Goal: Task Accomplishment & Management: Use online tool/utility

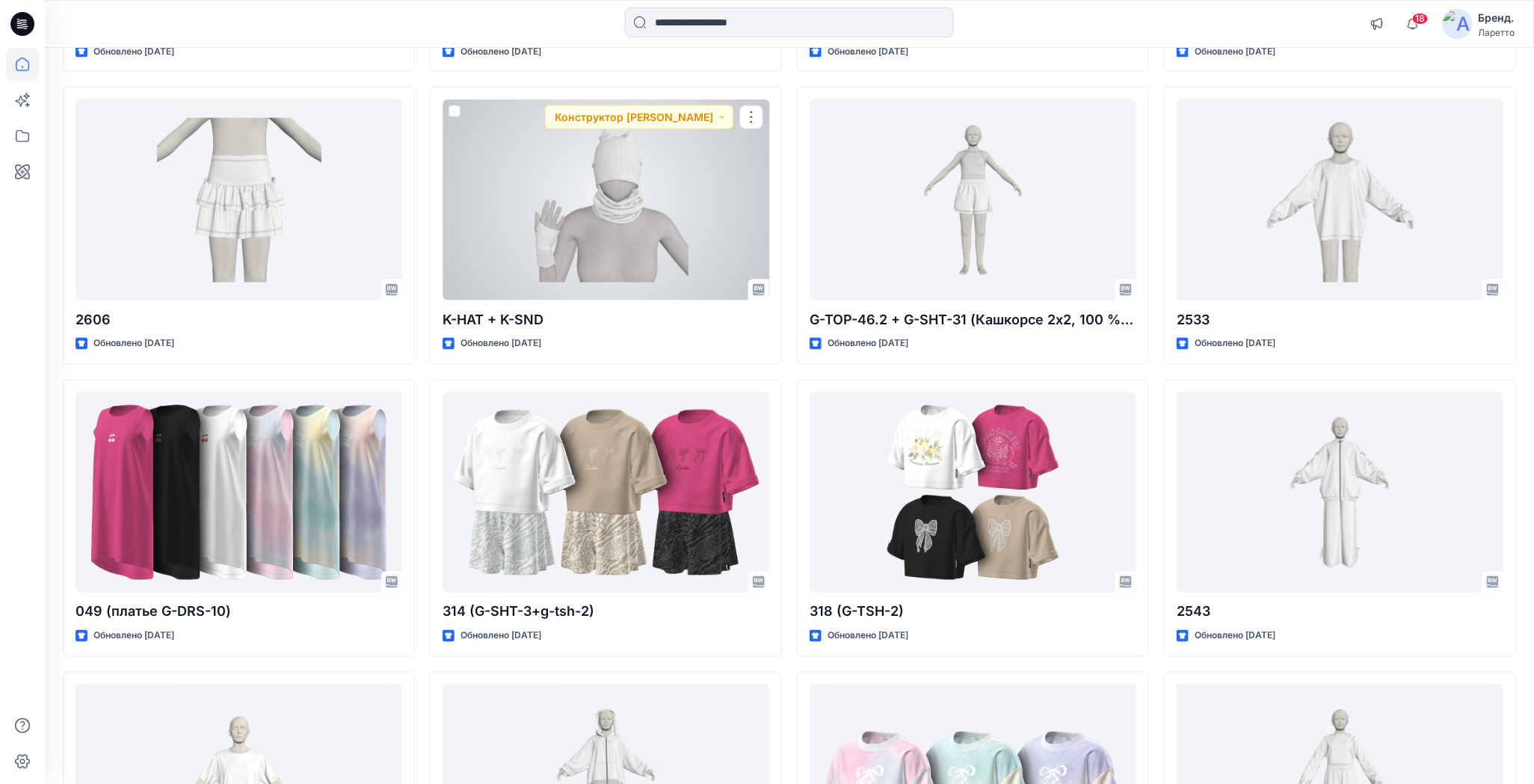
scroll to position [1047, 0]
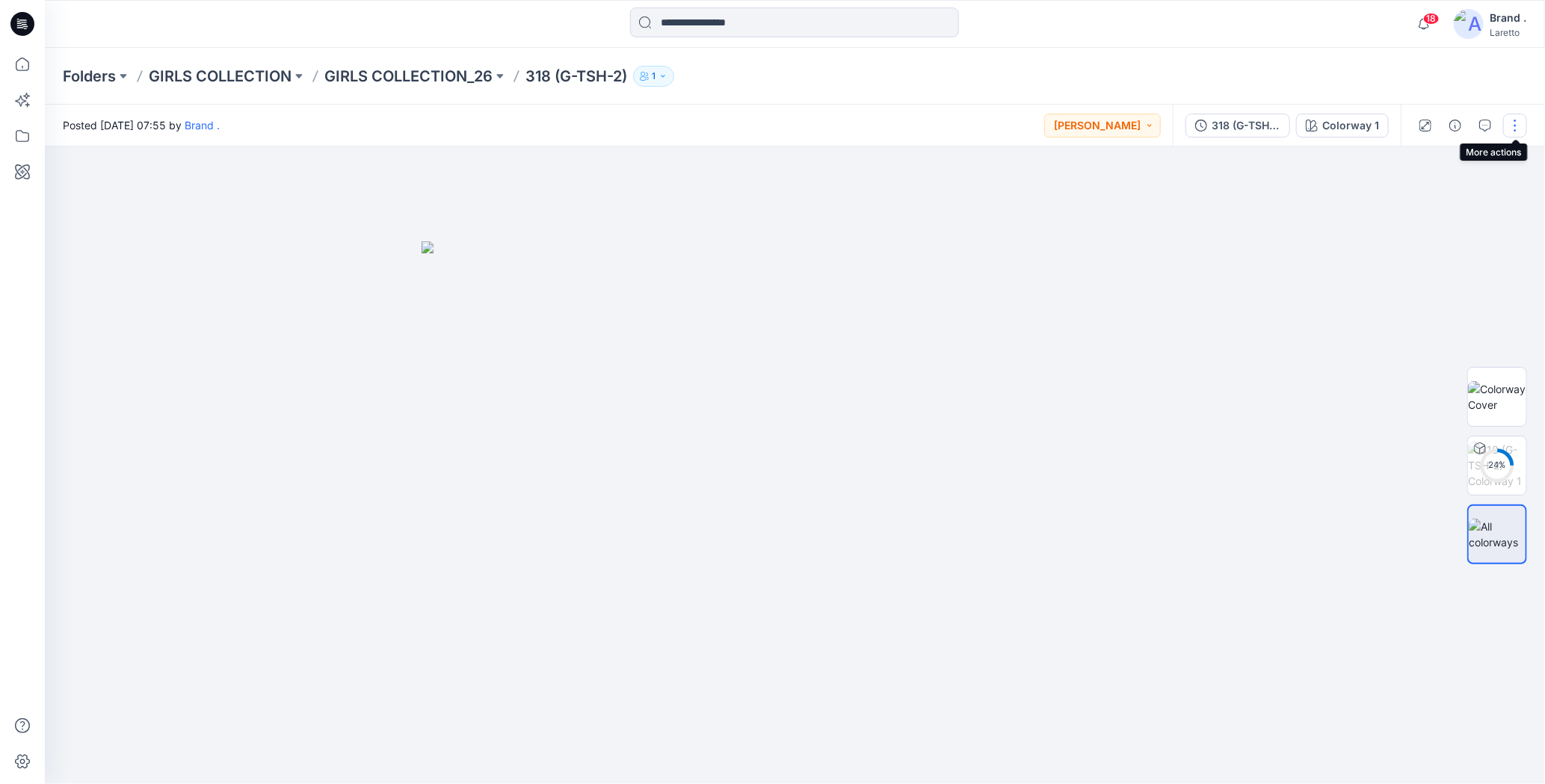
click at [1511, 124] on button "button" at bounding box center [1515, 125] width 24 height 24
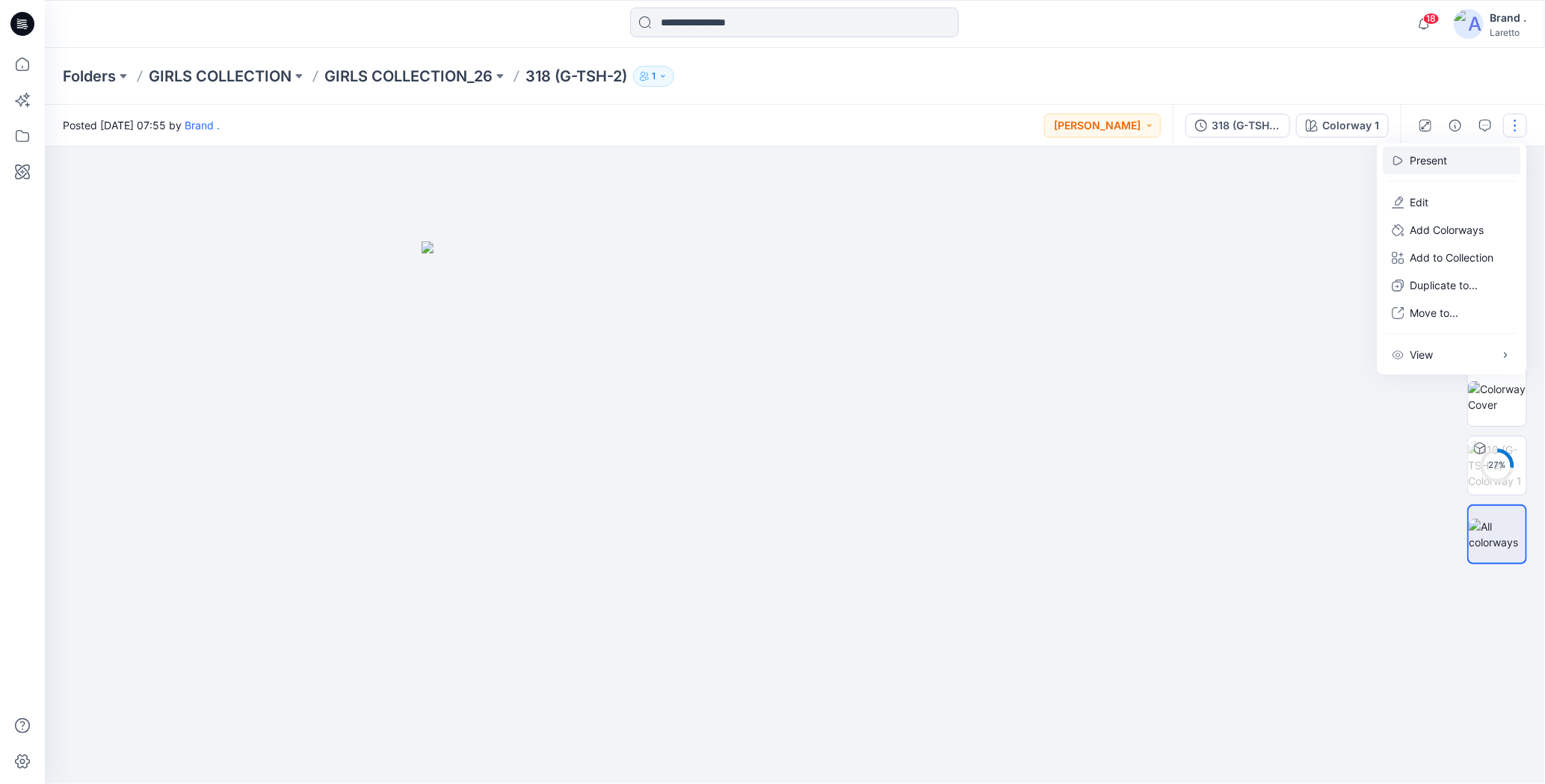
click at [1412, 160] on p "Present" at bounding box center [1428, 160] width 38 height 16
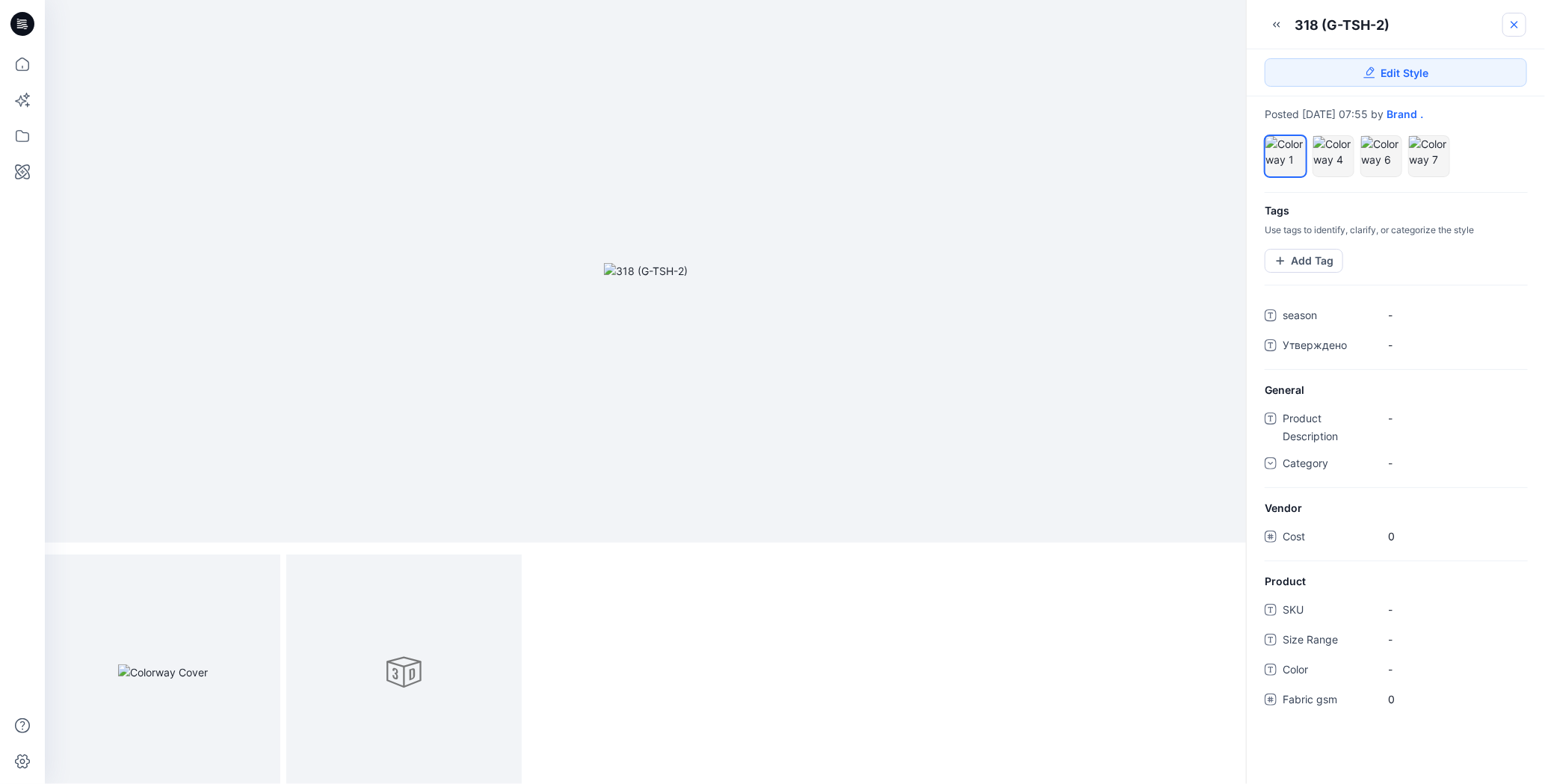
click at [1514, 22] on icon at bounding box center [1514, 24] width 12 height 12
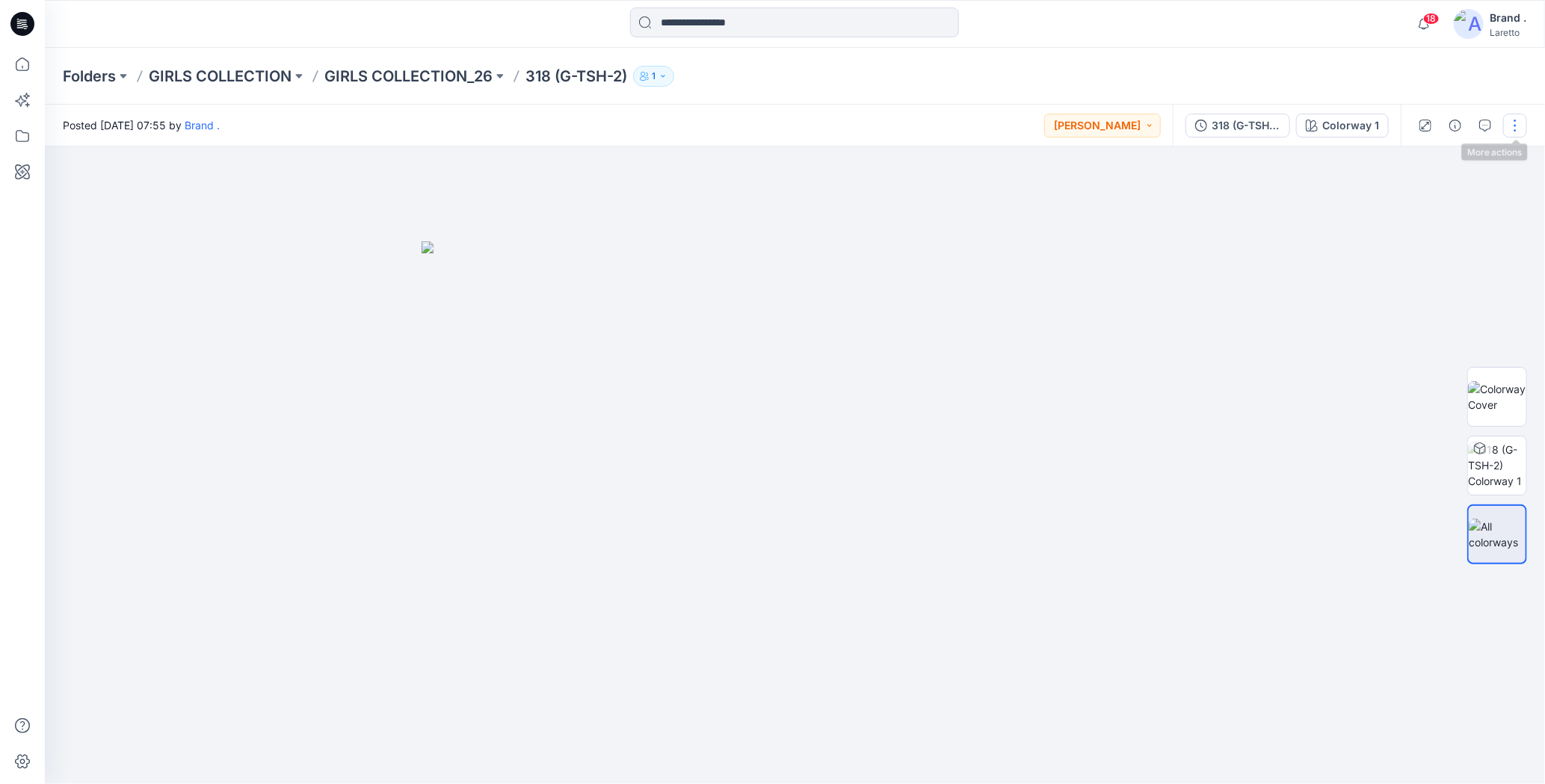
click at [1516, 126] on button "button" at bounding box center [1515, 125] width 24 height 24
click at [1416, 198] on p "Edit" at bounding box center [1419, 202] width 19 height 16
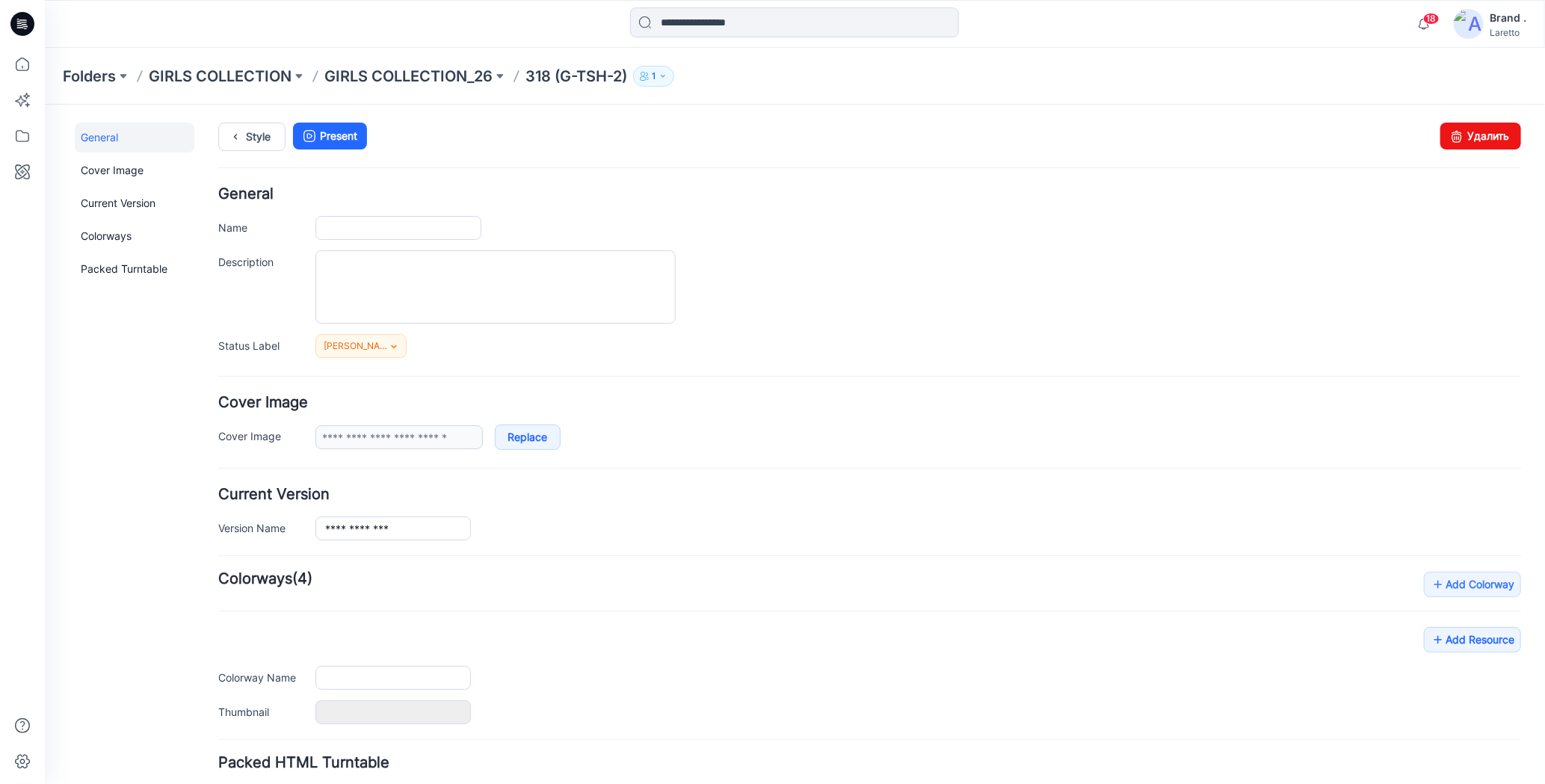
type input "**********"
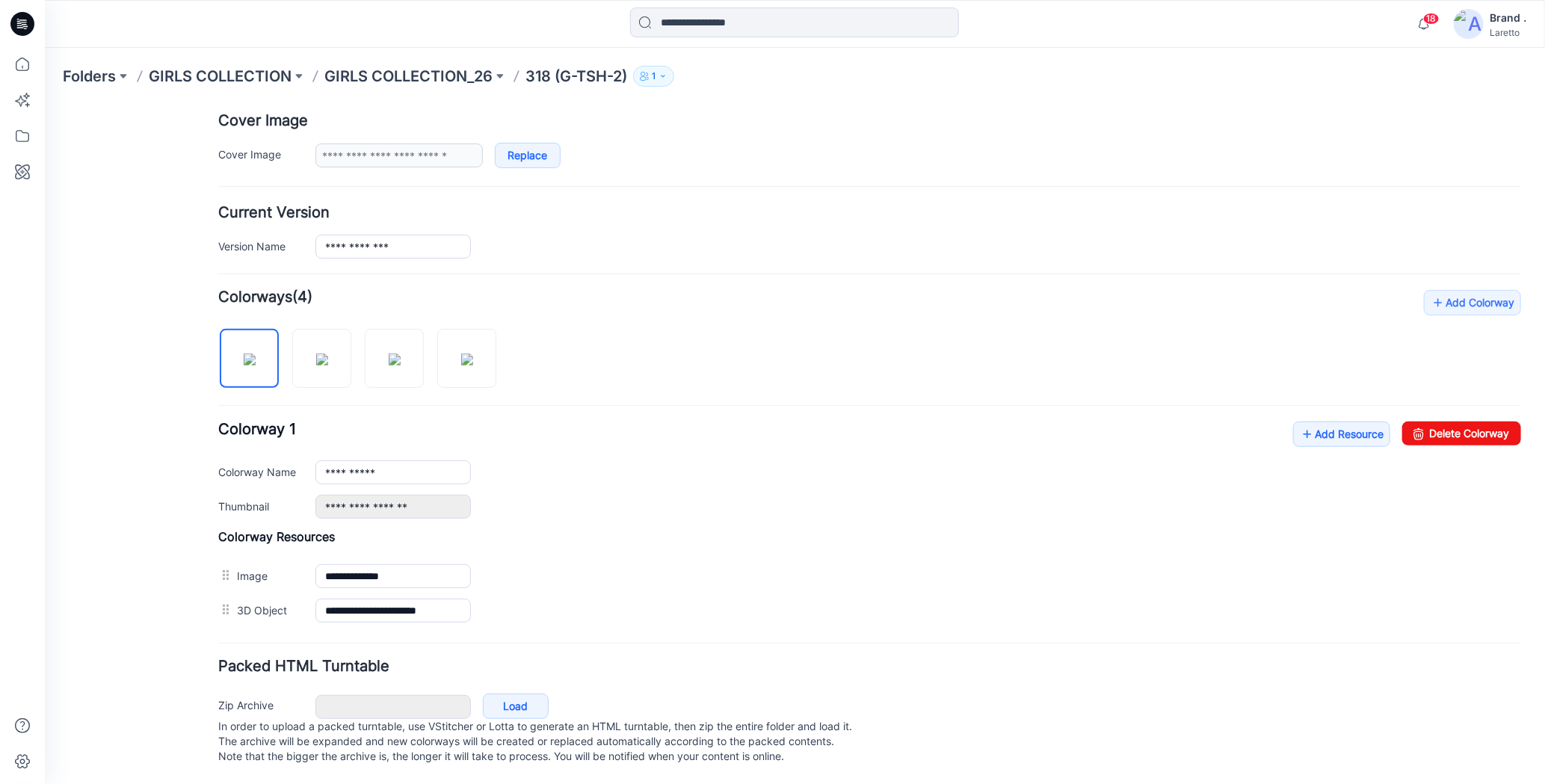
scroll to position [289, 0]
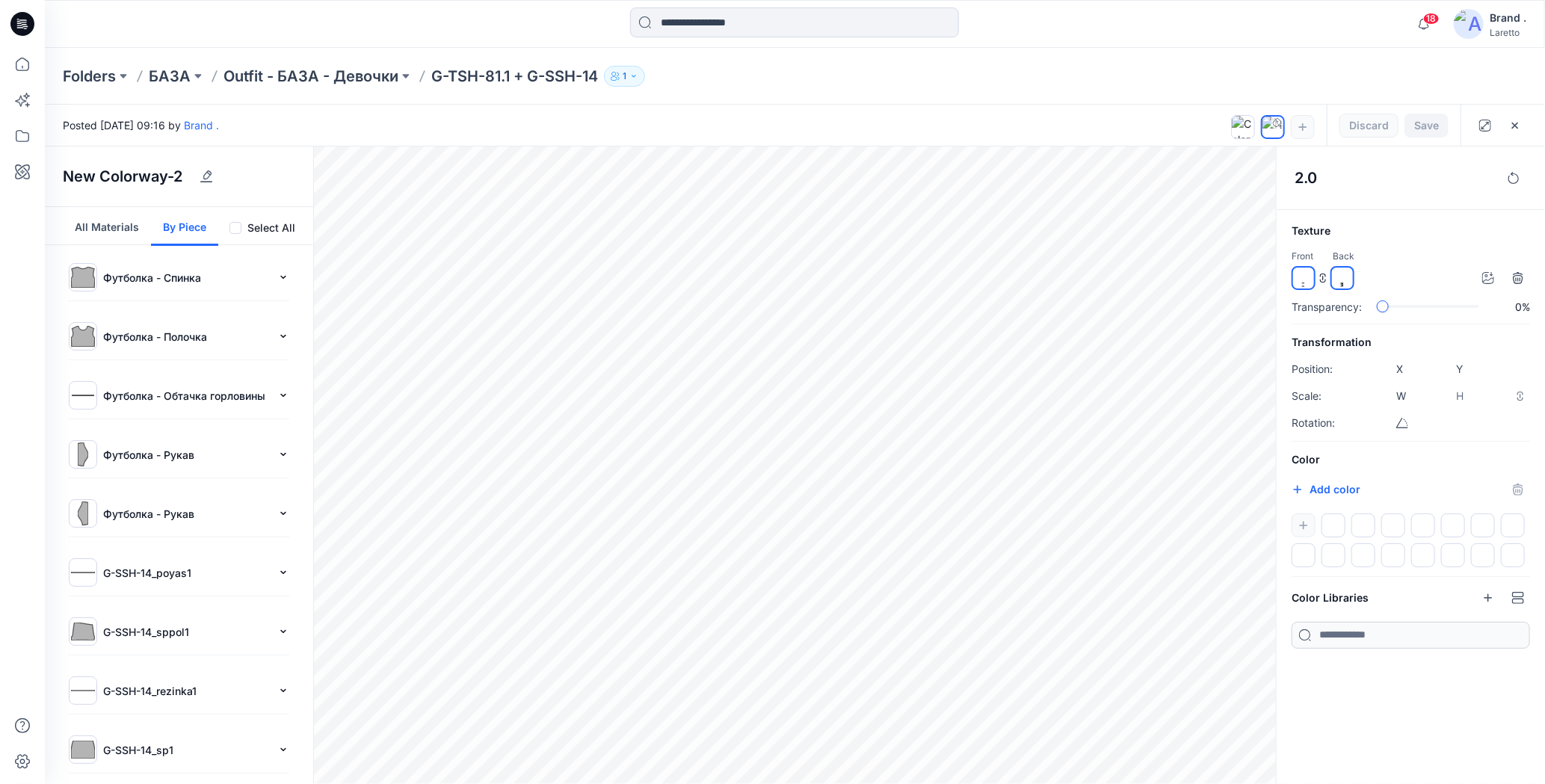
scroll to position [306, 0]
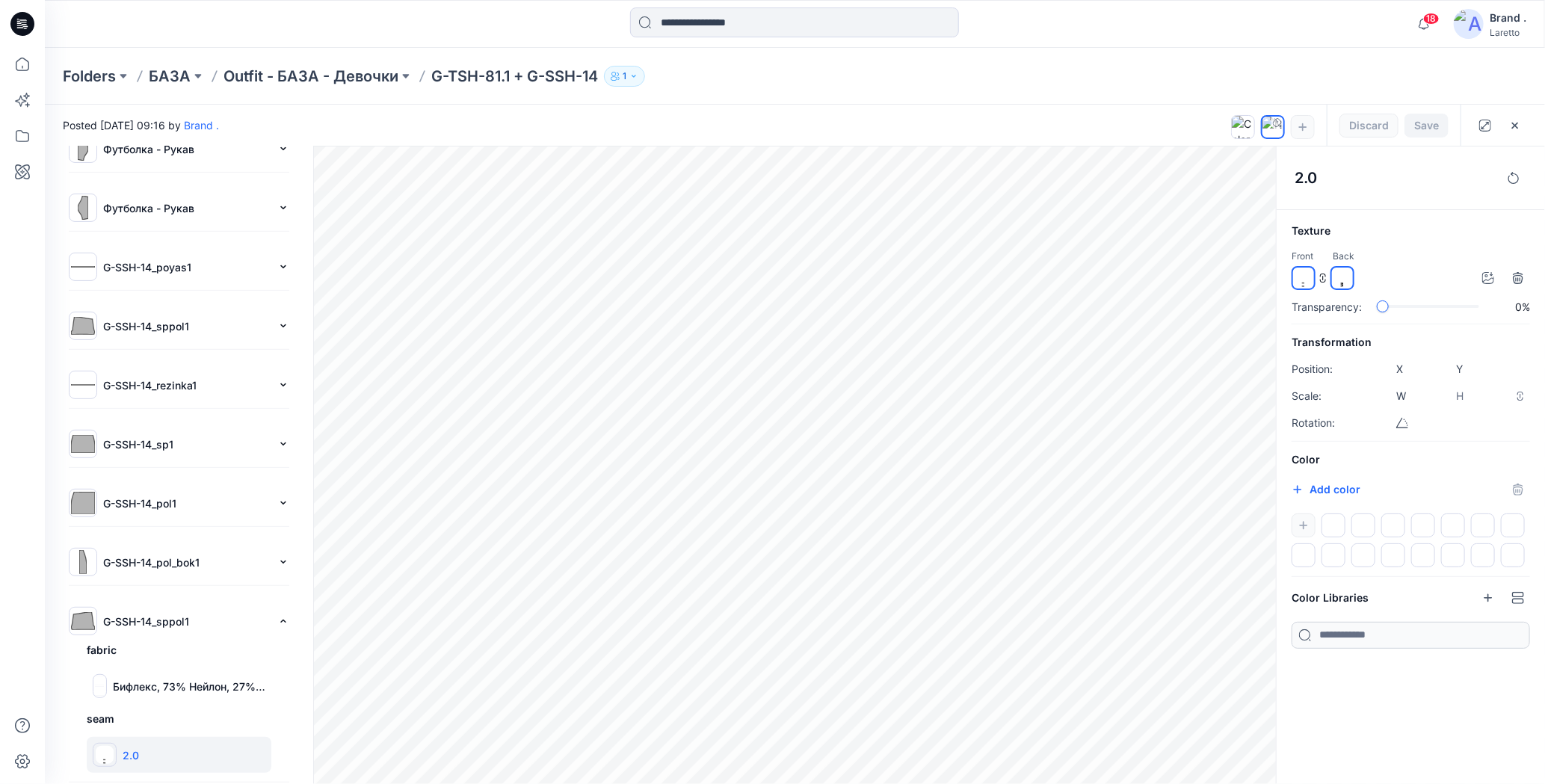
click at [25, 22] on icon at bounding box center [24, 22] width 7 height 1
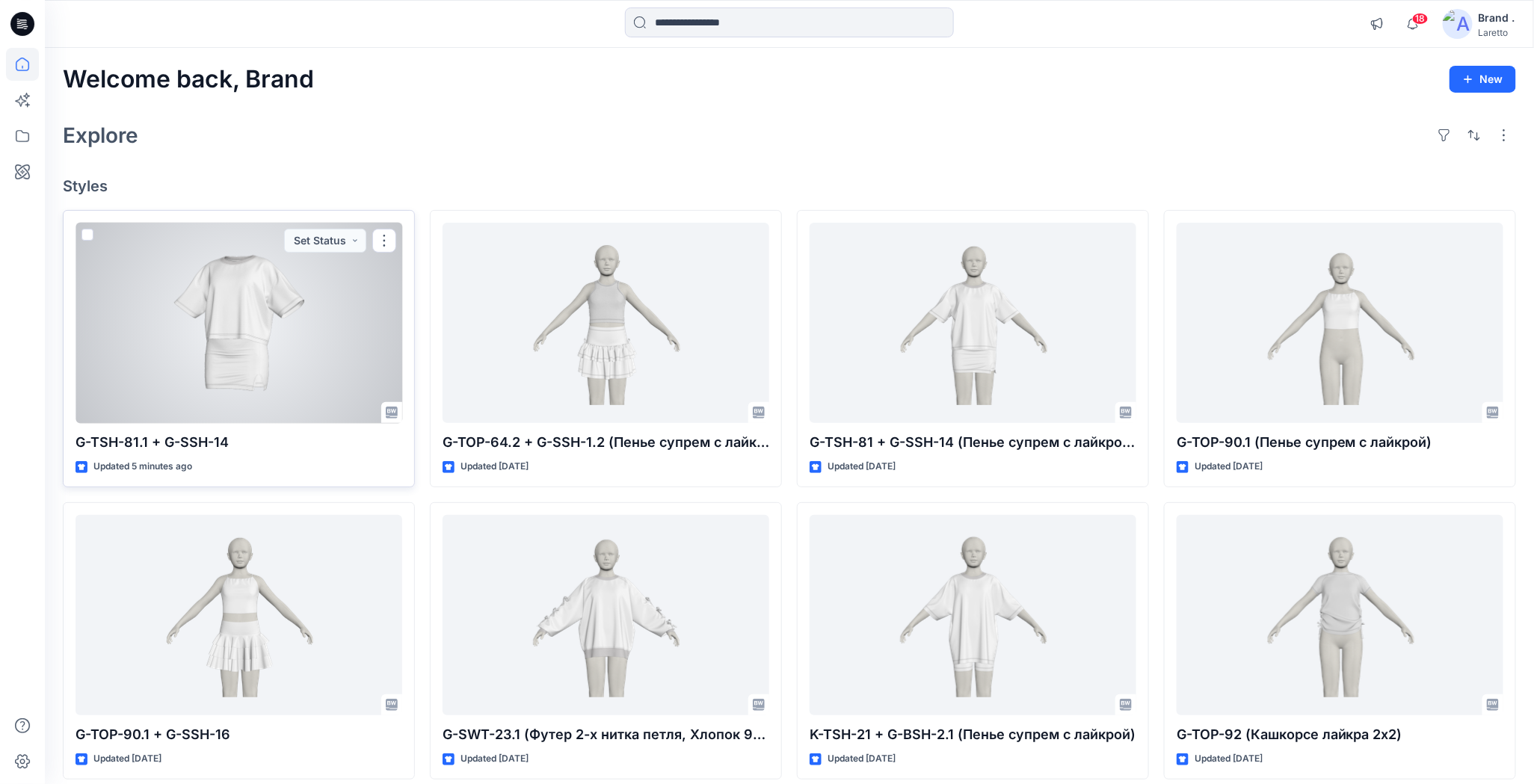
click at [237, 355] on div at bounding box center [238, 323] width 327 height 201
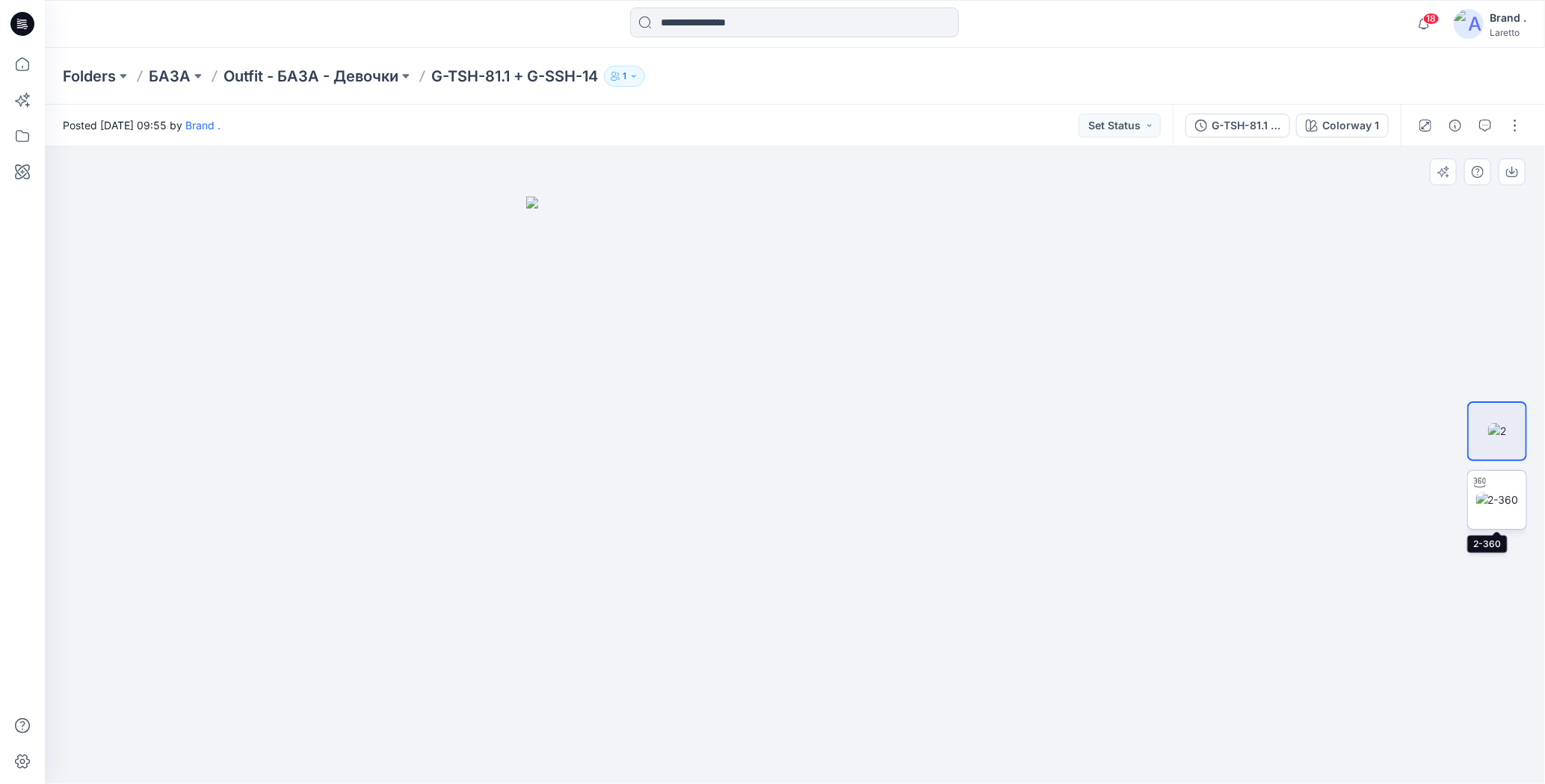
click at [1486, 490] on div at bounding box center [1480, 482] width 24 height 24
click at [1513, 126] on button "button" at bounding box center [1515, 125] width 24 height 24
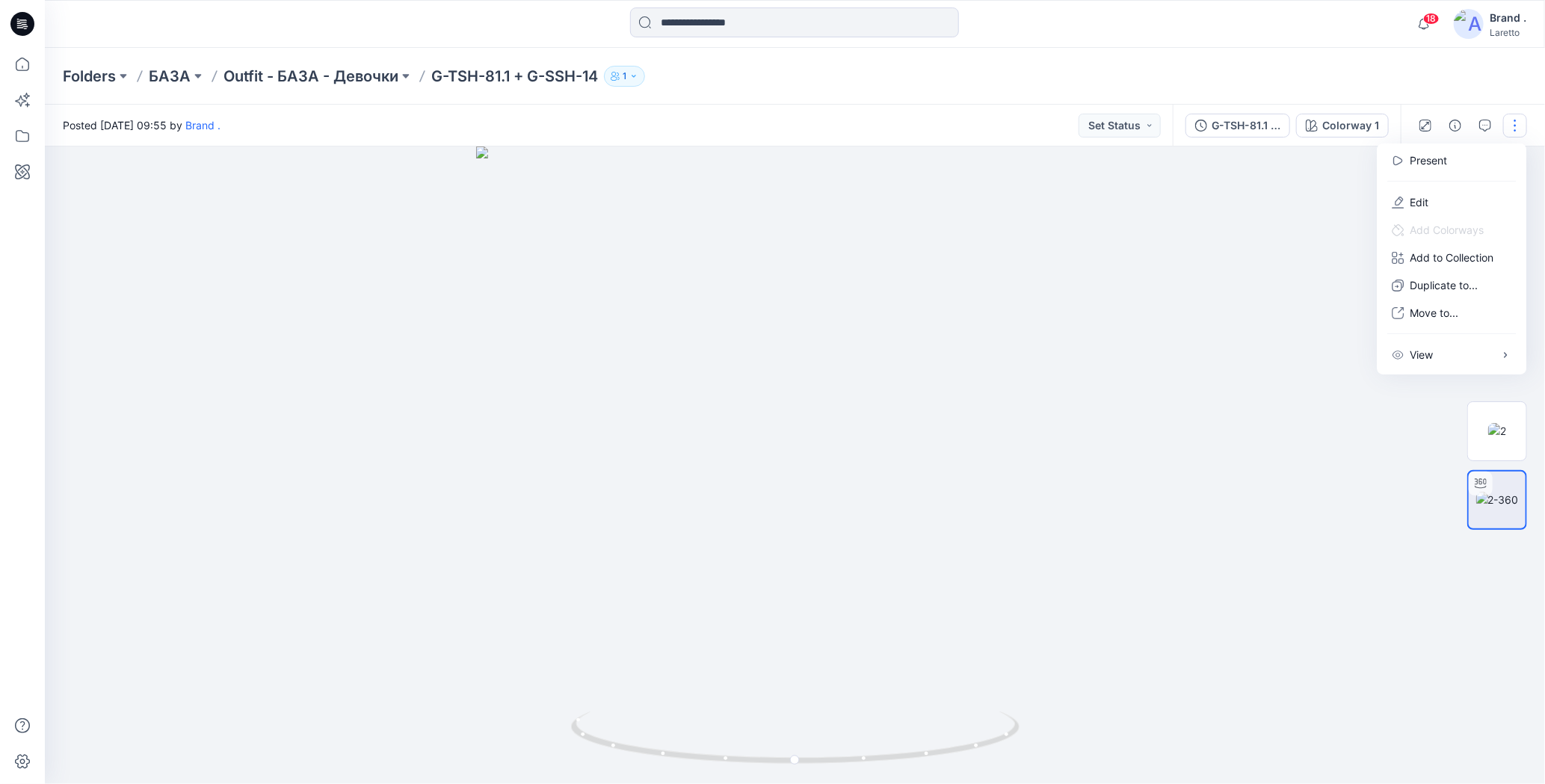
click at [1250, 65] on div "Folders БАЗА Outfit - БАЗА - Девочки G-TSH-81.1 + G-SSH-14 1" at bounding box center [737, 75] width 1348 height 21
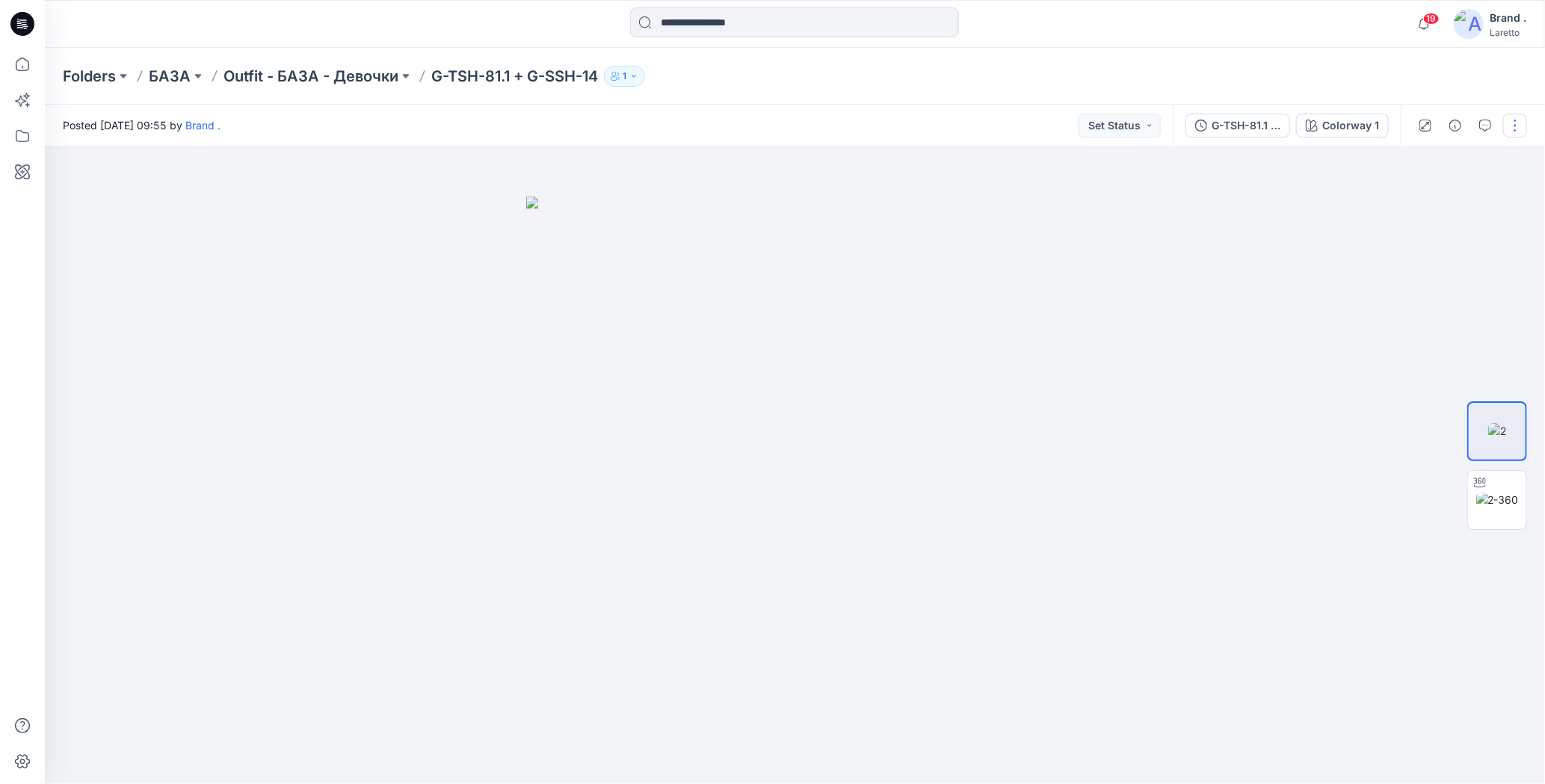
click at [1513, 126] on button "button" at bounding box center [1515, 125] width 24 height 24
click at [1246, 69] on div "Folders БАЗА Outfit - БАЗА - Девочки G-TSH-81.1 + G-SSH-14 1" at bounding box center [737, 75] width 1348 height 21
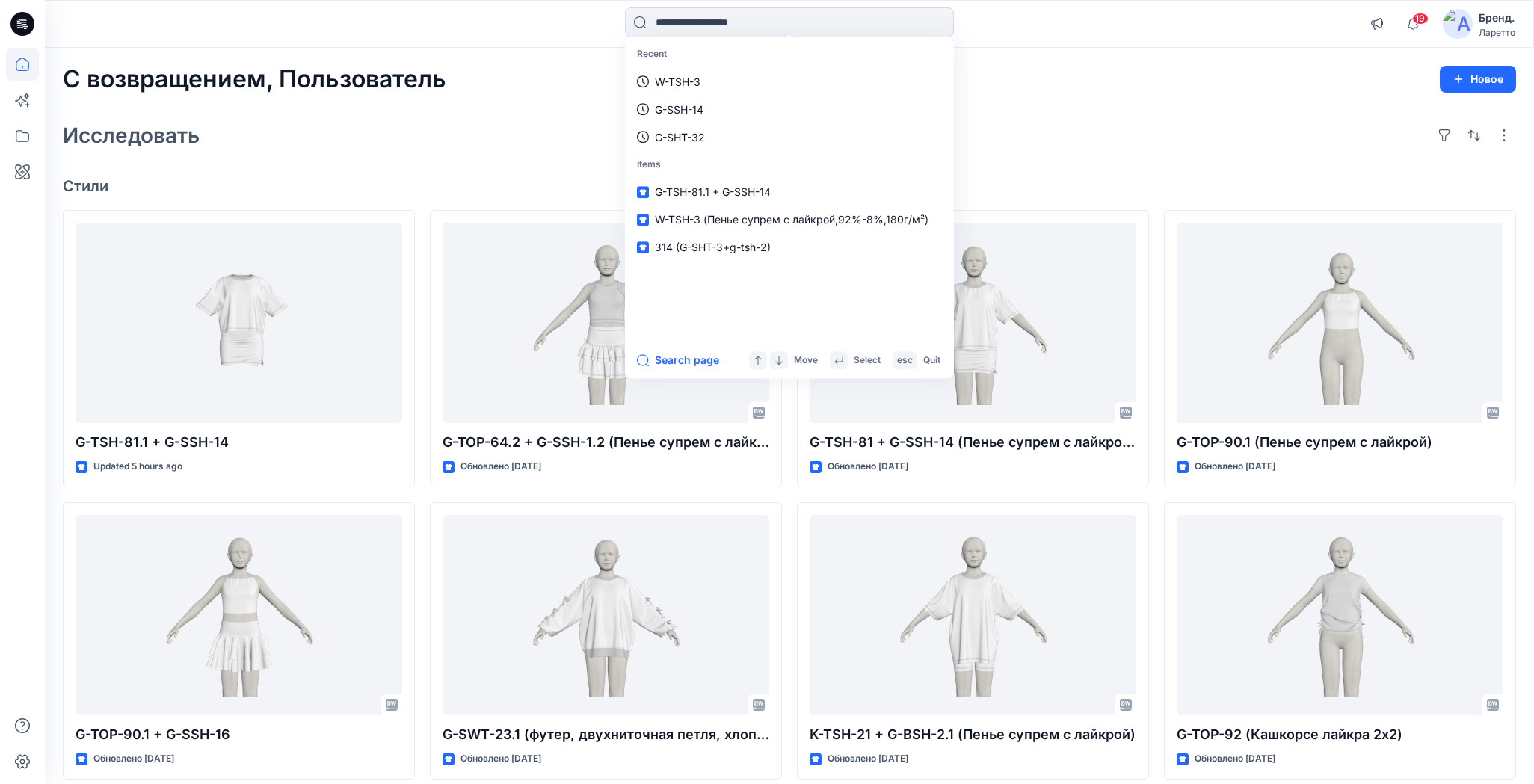
scroll to position [1047, 0]
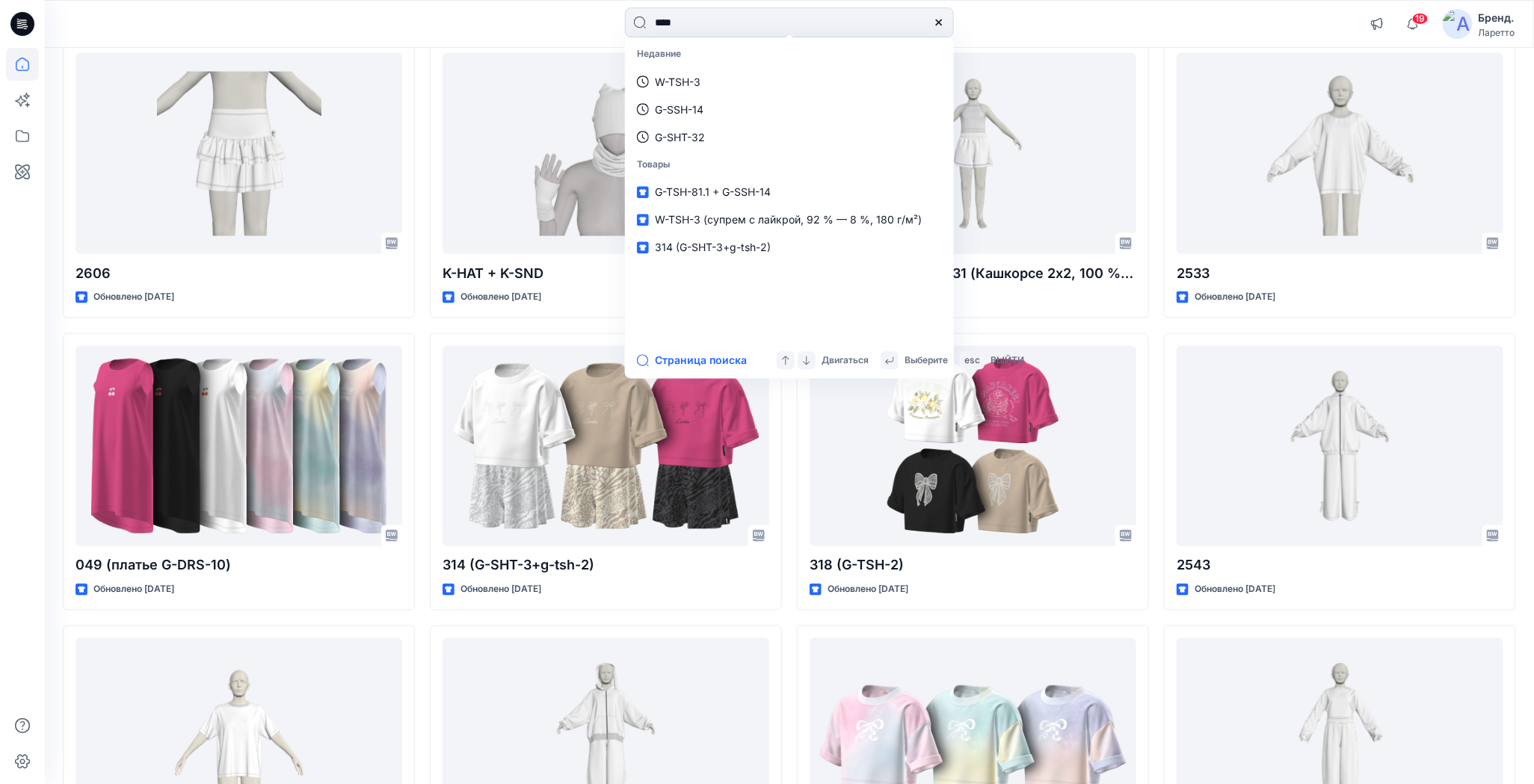
type input "****"
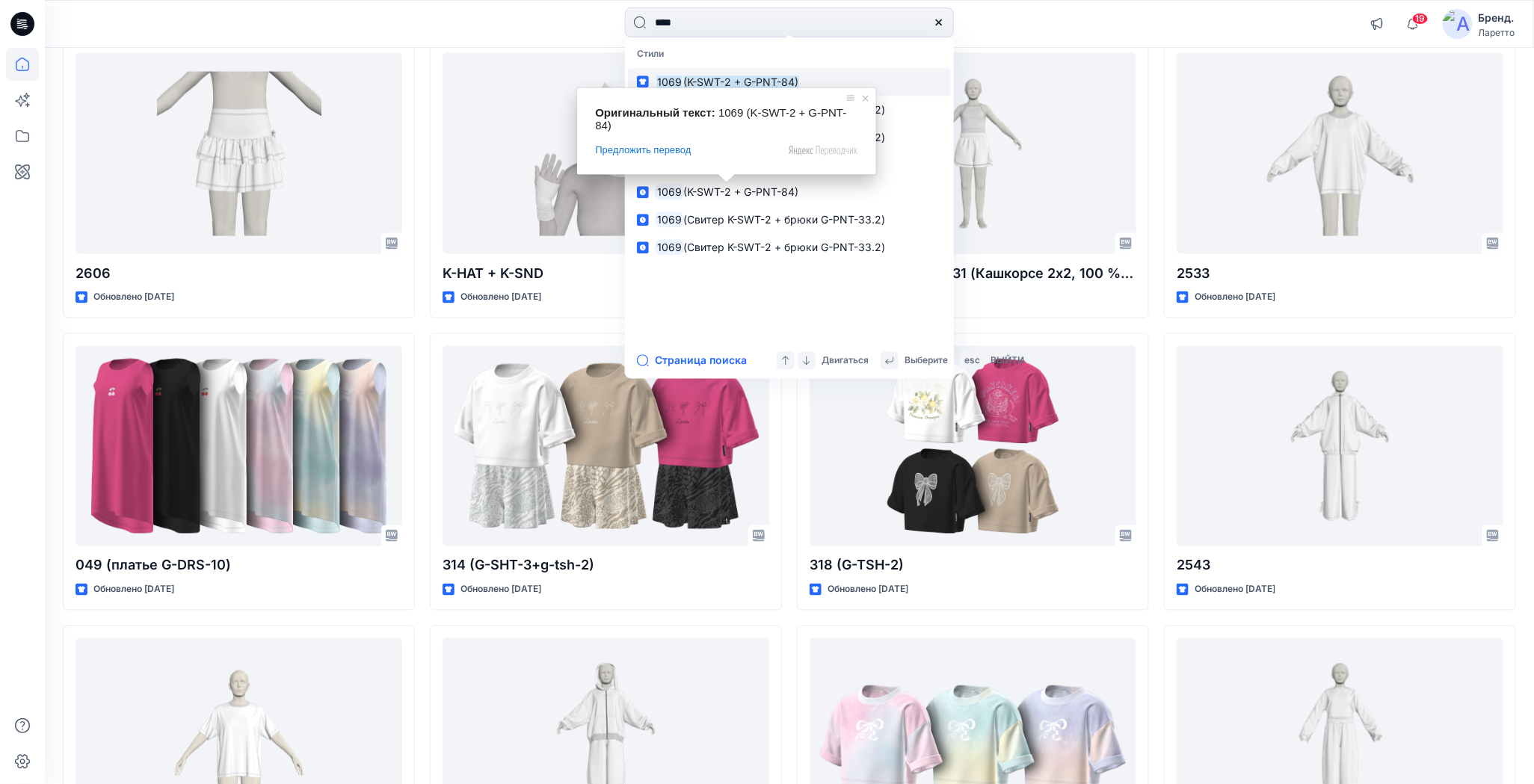
click at [725, 78] on ya-tr-span "(K-SWT-2 + G-PNT-84)" at bounding box center [741, 82] width 115 height 13
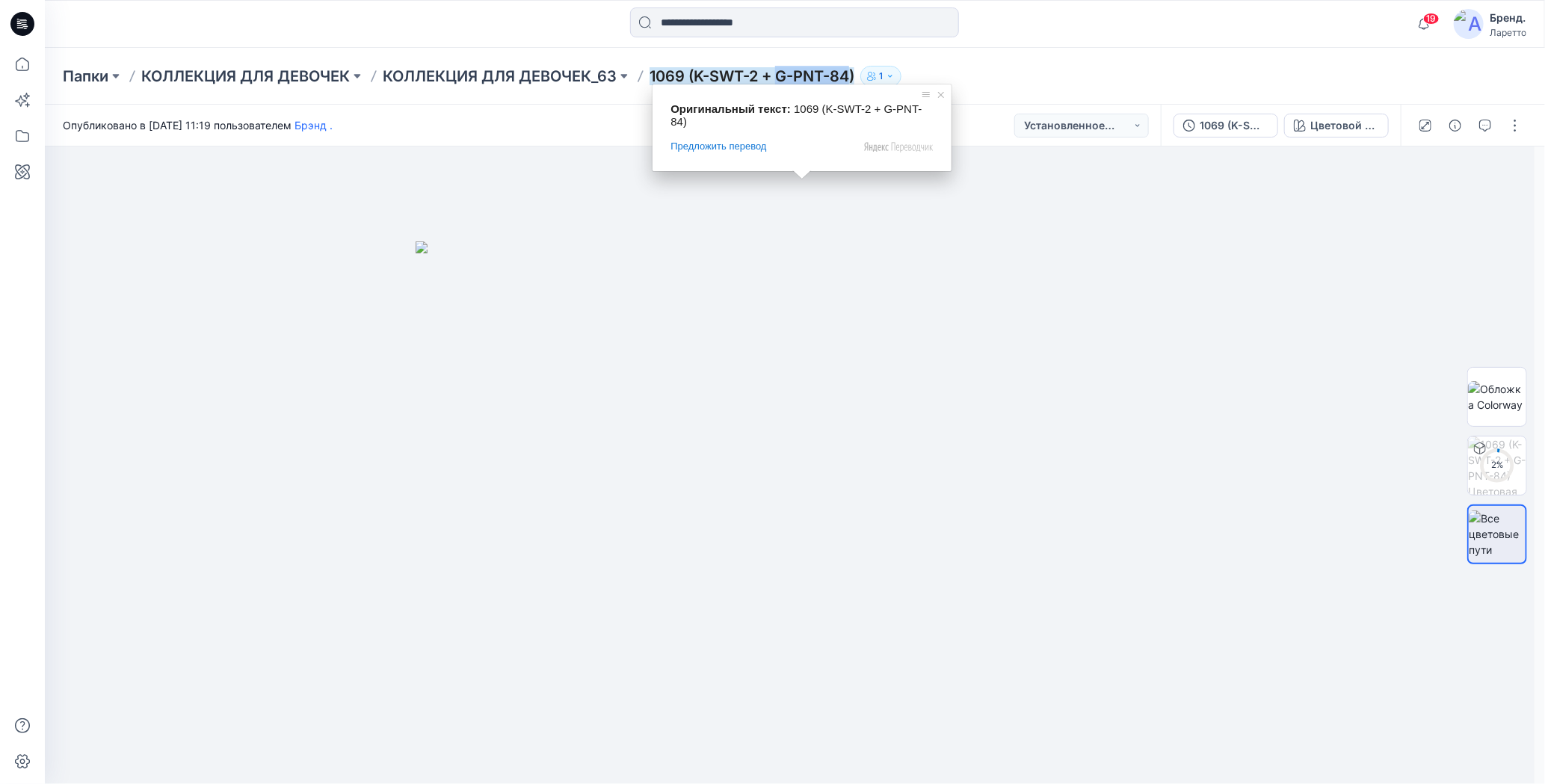
drag, startPoint x: 785, startPoint y: 57, endPoint x: 856, endPoint y: 78, distance: 74.0
click at [856, 78] on div "Папки КОЛЛЕКЦИЯ ДЛЯ ДЕВОЧЕК КОЛЛЕКЦИЯ ДЛЯ ДЕВОЧЕК_63 1069 (K-SWT-2 + G-PNT-84) 1" at bounding box center [795, 75] width 1500 height 56
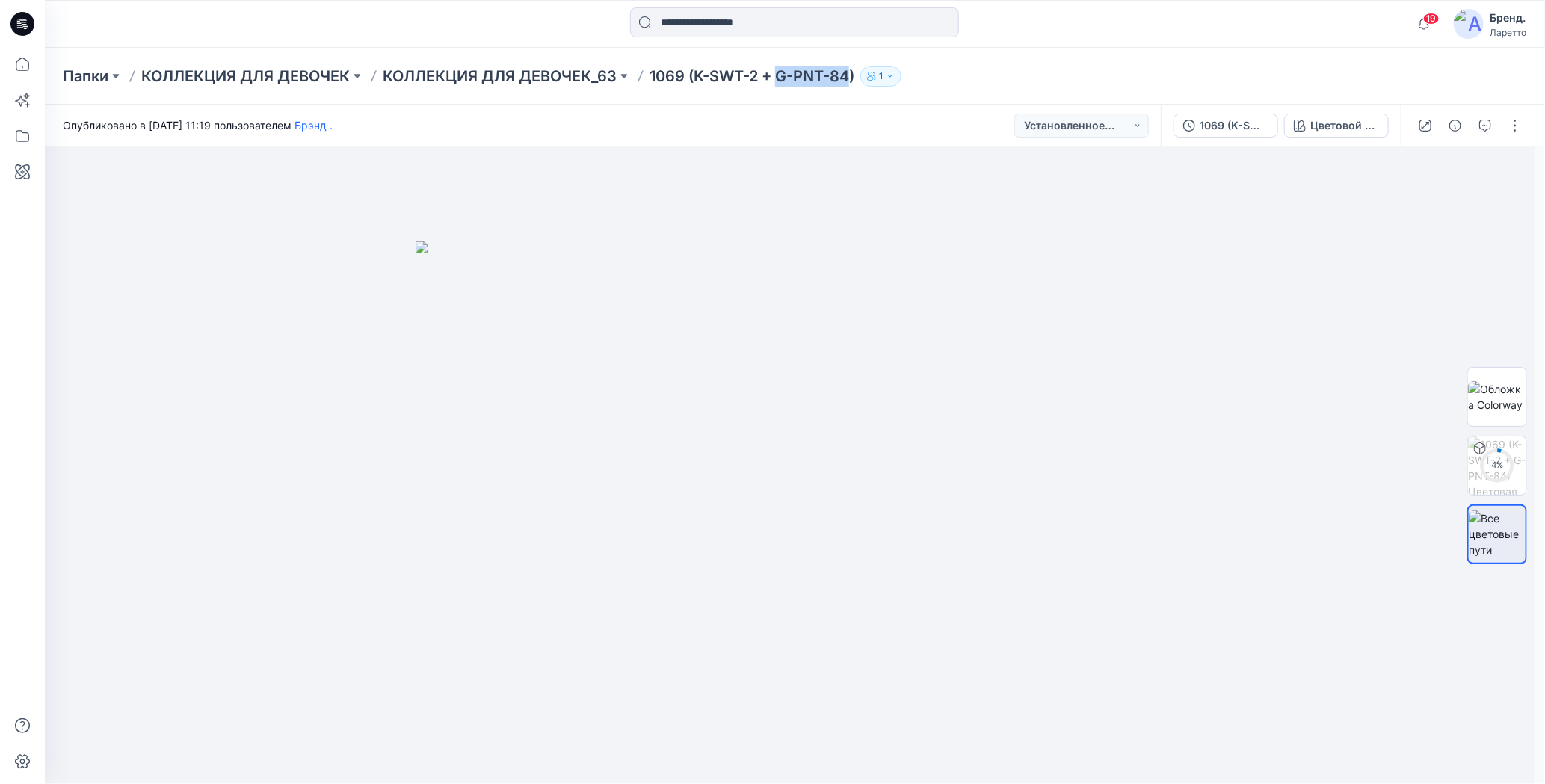
copy ya-tr-span "G-PNT-84"
click at [25, 24] on icon at bounding box center [24, 24] width 6 height 1
